Goal: Subscribe to service/newsletter

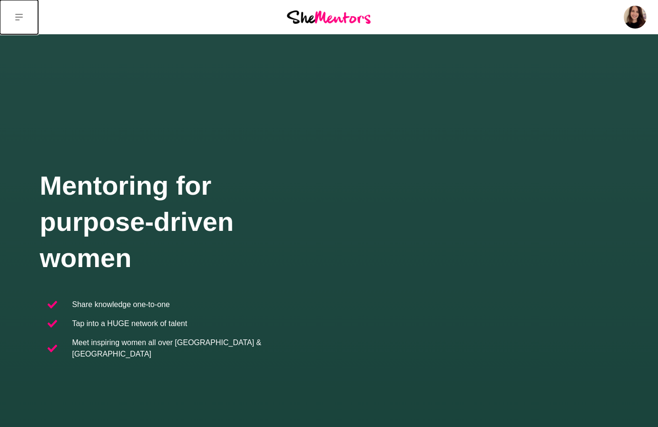
click at [17, 19] on icon at bounding box center [19, 17] width 8 height 8
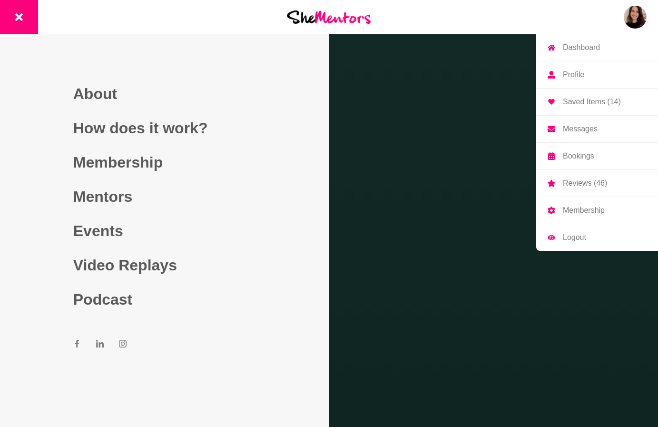
click at [602, 239] on link "Logout" at bounding box center [597, 237] width 122 height 27
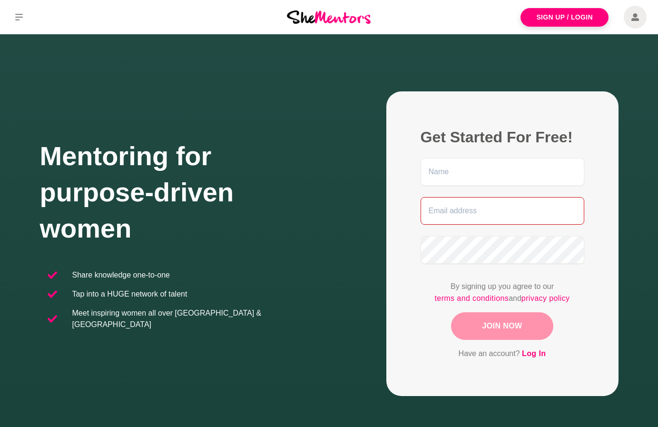
type input "alison.adey27+career@gmail.com"
click at [503, 213] on input "alison.adey27+career@gmail.com" at bounding box center [503, 211] width 164 height 28
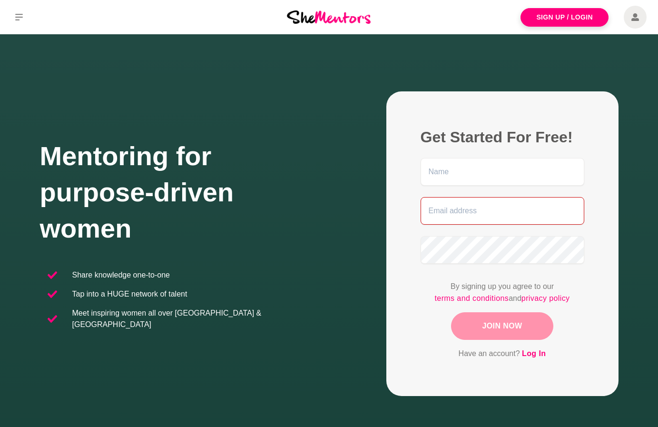
type input "alison.adey27@gmail.com"
click at [394, 310] on figure "Get Started For Free! alison.adey27@gmail.com By signing up you agree to our te…" at bounding box center [502, 243] width 232 height 304
click at [543, 353] on link "Log In" at bounding box center [534, 353] width 24 height 12
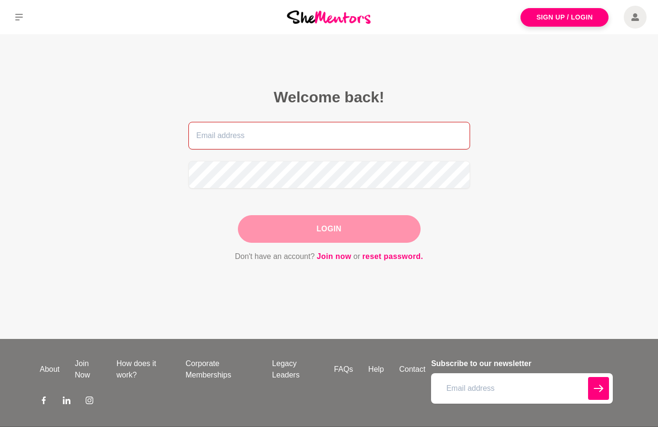
type input "alison.adey27+career@gmail.com"
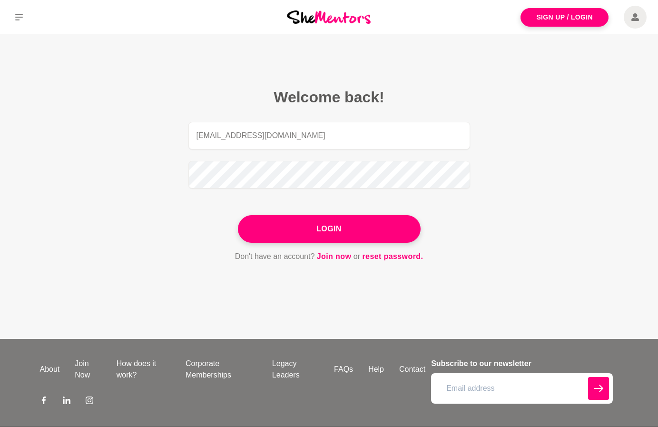
click at [343, 24] on div at bounding box center [328, 17] width 219 height 34
click at [343, 20] on img at bounding box center [329, 16] width 84 height 13
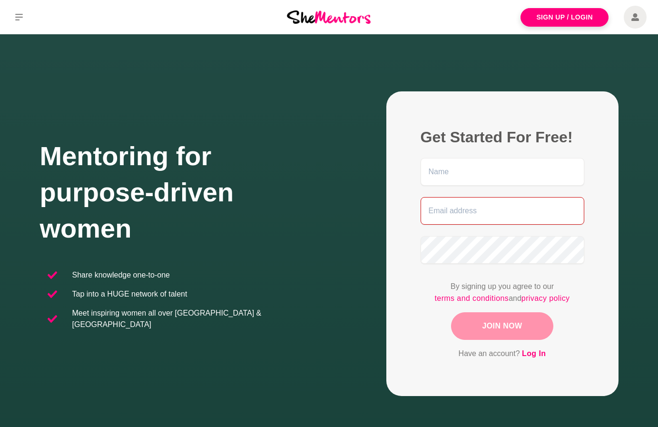
type input "alison.adey27+career@gmail.com"
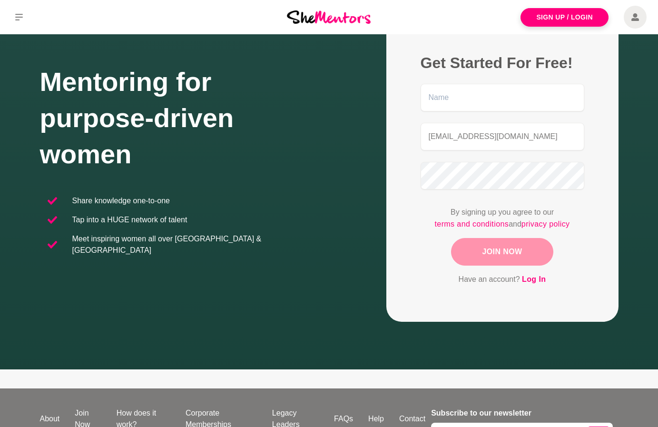
scroll to position [161, 0]
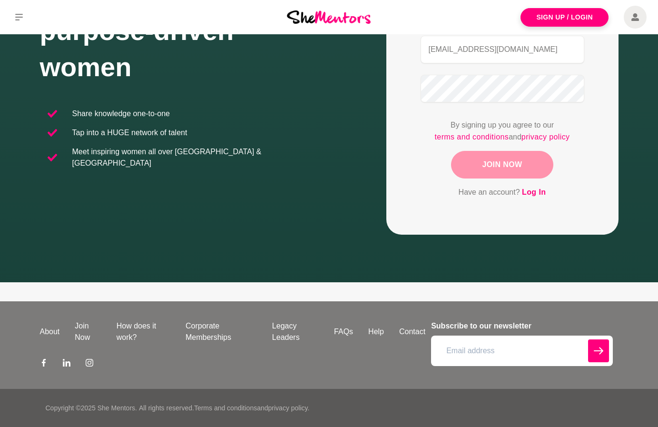
click at [472, 355] on input "email" at bounding box center [521, 350] width 181 height 30
type input "ali@shementors.com.au"
click at [637, 337] on section "About Join Now How does it work? Corporate Memberships Legacy Leaders FAQs Help…" at bounding box center [329, 345] width 658 height 88
click at [598, 351] on icon "submit" at bounding box center [599, 350] width 10 height 7
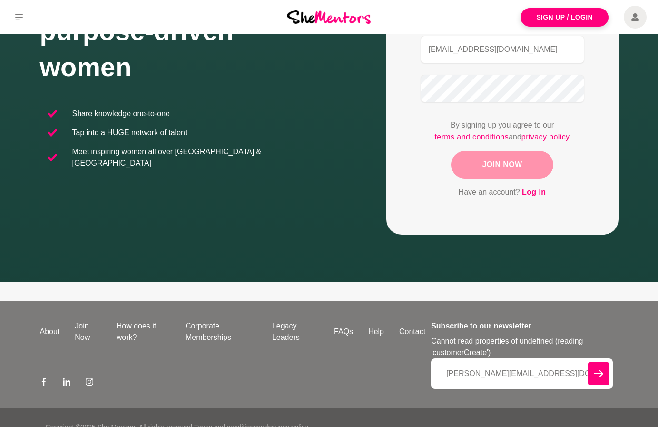
click at [601, 343] on p "Cannot read properties of undefined (reading 'customerCreate')" at bounding box center [521, 346] width 181 height 23
click at [552, 377] on input "ali@shementors.com.au" at bounding box center [521, 373] width 181 height 30
click at [446, 374] on input "ali@shementors.com.au" at bounding box center [521, 373] width 181 height 30
type input "alison.adey27@gmail.com"
click at [601, 372] on icon "submit" at bounding box center [599, 373] width 10 height 7
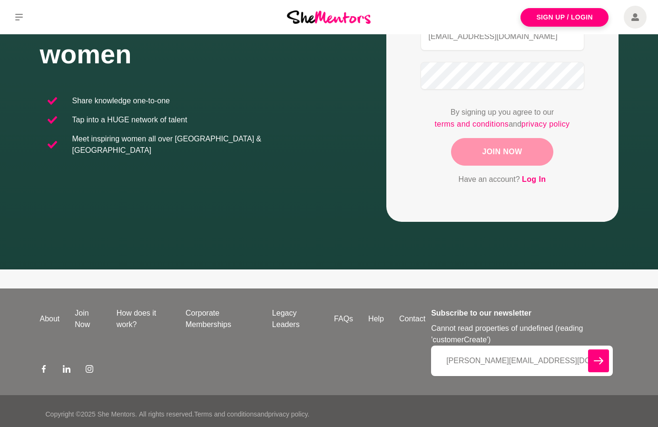
scroll to position [180, 0]
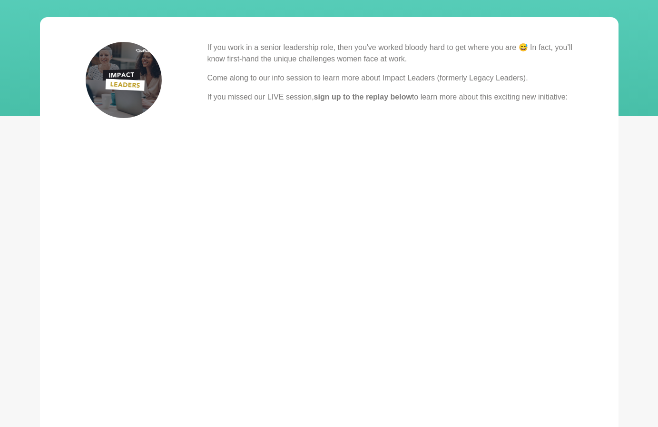
scroll to position [147, 0]
